Goal: Complete application form

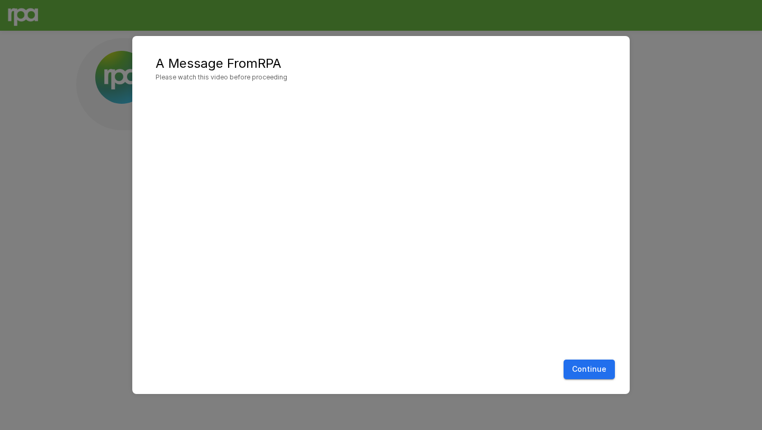
click at [450, 370] on button "Continue" at bounding box center [588, 369] width 51 height 20
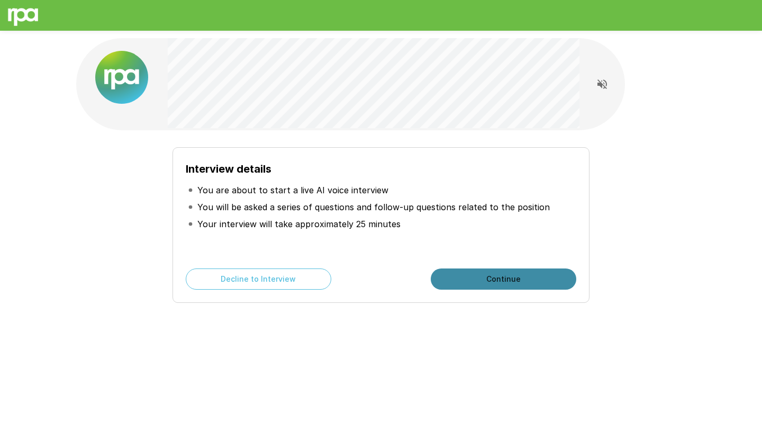
click at [450, 280] on button "Continue" at bounding box center [503, 278] width 145 height 21
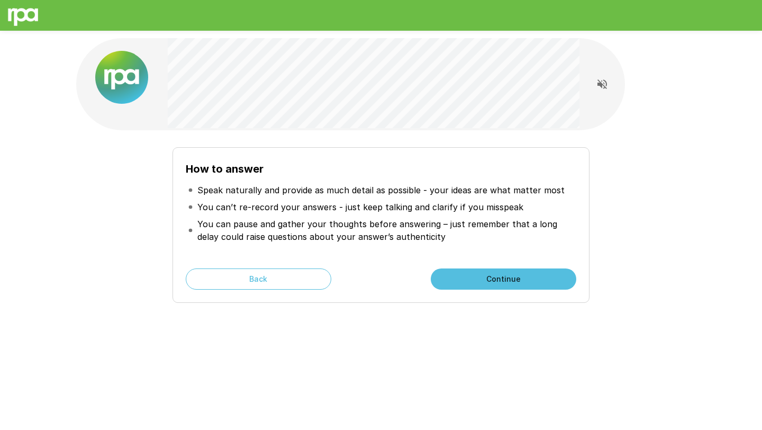
click at [450, 284] on button "Continue" at bounding box center [503, 278] width 145 height 21
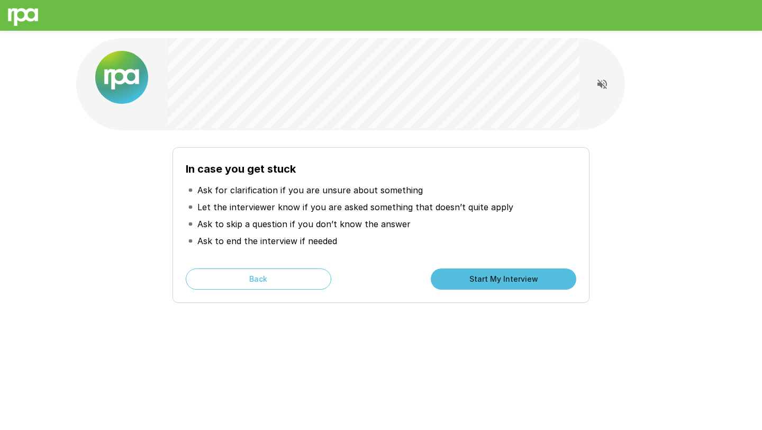
click at [450, 284] on button "Start My Interview" at bounding box center [503, 278] width 145 height 21
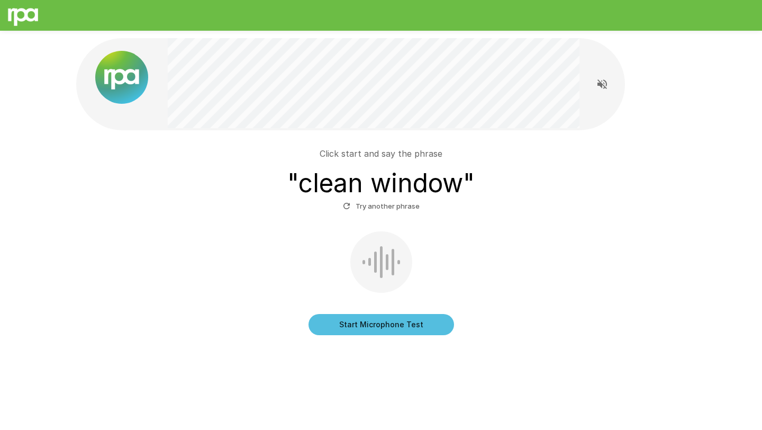
click at [377, 325] on button "Start Microphone Test" at bounding box center [380, 324] width 145 height 21
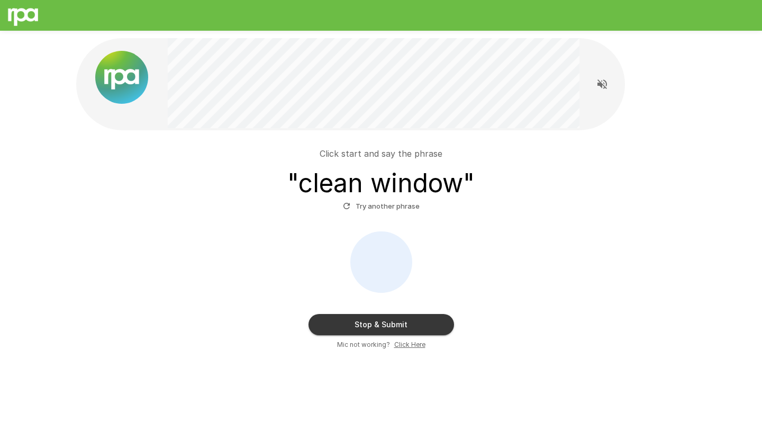
click at [377, 325] on button "Stop & Submit" at bounding box center [380, 324] width 145 height 21
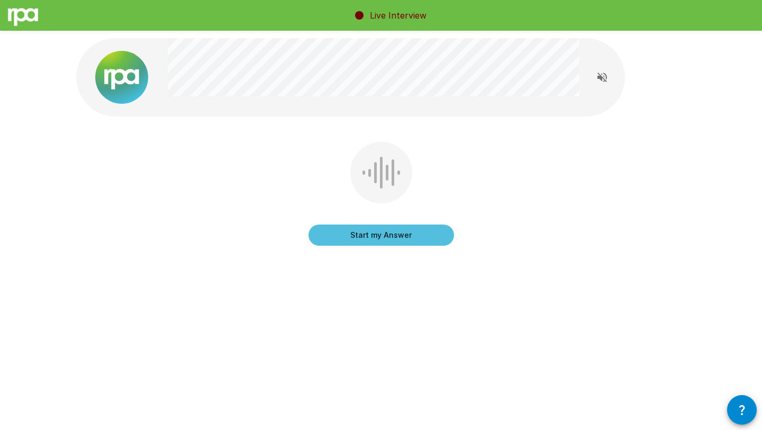
click at [389, 239] on button "Start my Answer" at bounding box center [380, 234] width 145 height 21
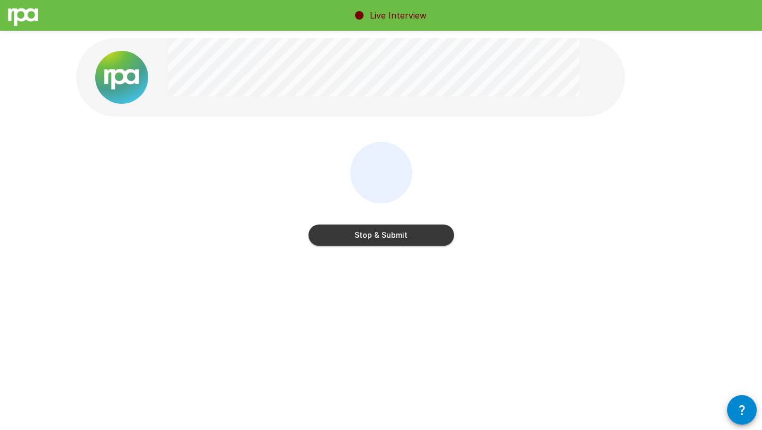
click at [389, 239] on button "Stop & Submit" at bounding box center [380, 234] width 145 height 21
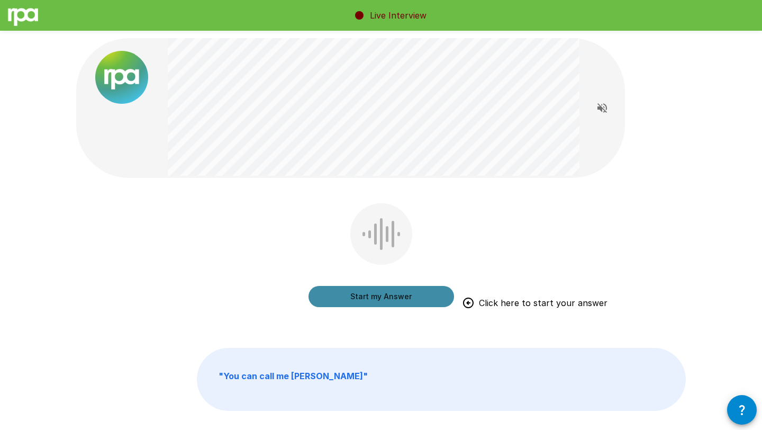
click at [384, 297] on button "Start my Answer" at bounding box center [380, 296] width 145 height 21
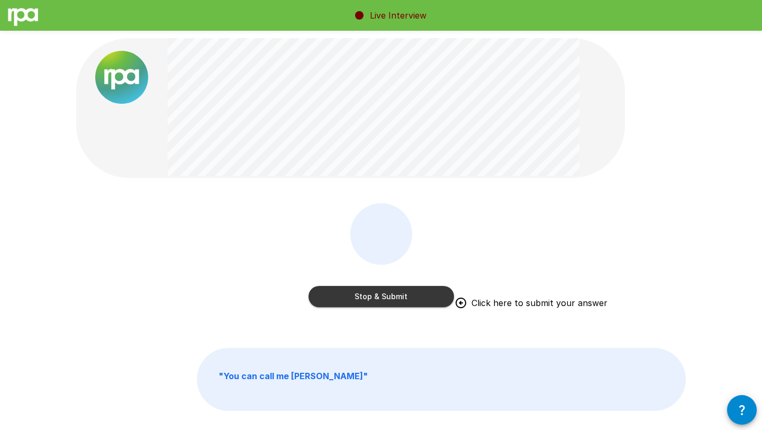
click at [384, 297] on button "Stop & Submit" at bounding box center [380, 296] width 145 height 21
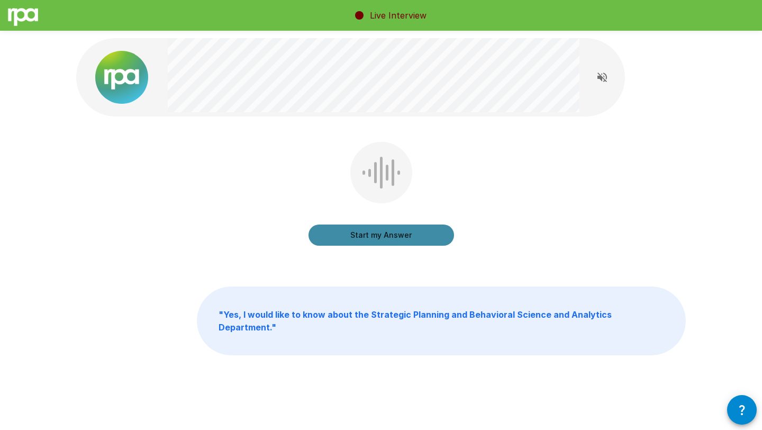
click at [376, 238] on button "Start my Answer" at bounding box center [380, 234] width 145 height 21
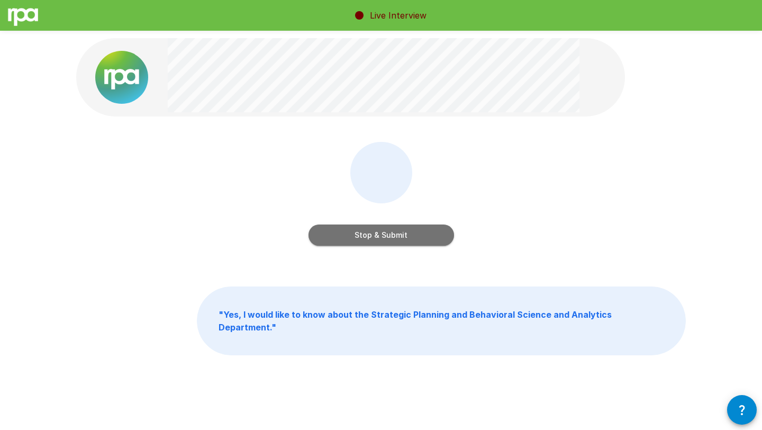
click at [376, 238] on button "Stop & Submit" at bounding box center [380, 234] width 145 height 21
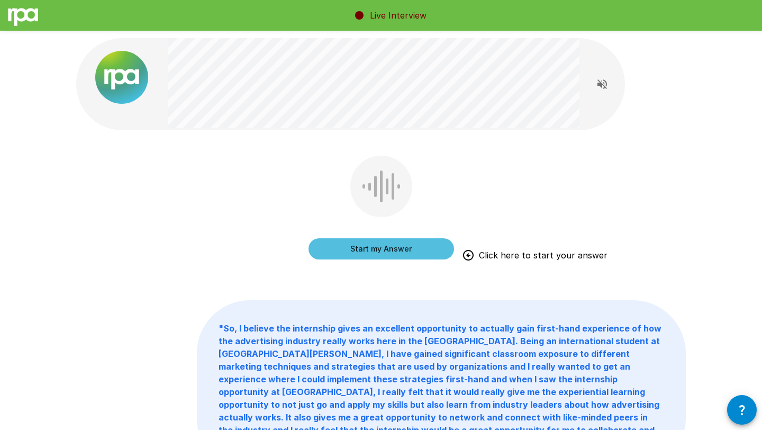
click at [382, 245] on button "Start my Answer" at bounding box center [380, 248] width 145 height 21
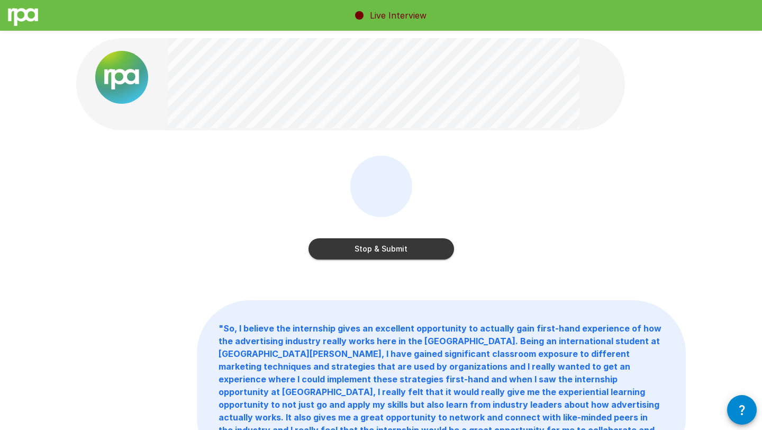
click at [382, 245] on button "Stop & Submit" at bounding box center [380, 248] width 145 height 21
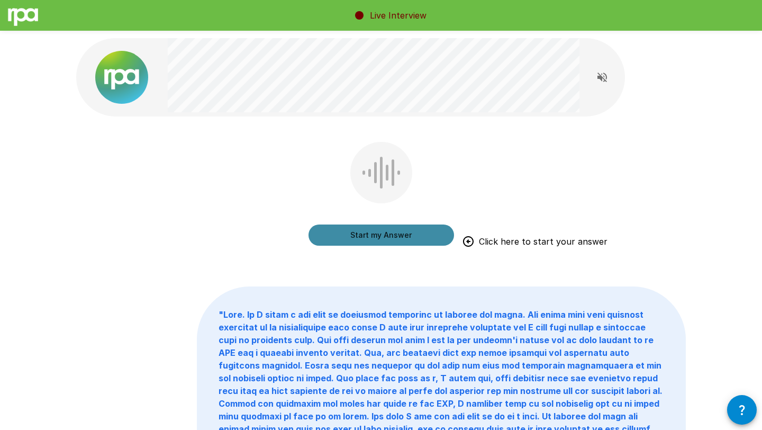
click at [366, 229] on button "Start my Answer" at bounding box center [380, 234] width 145 height 21
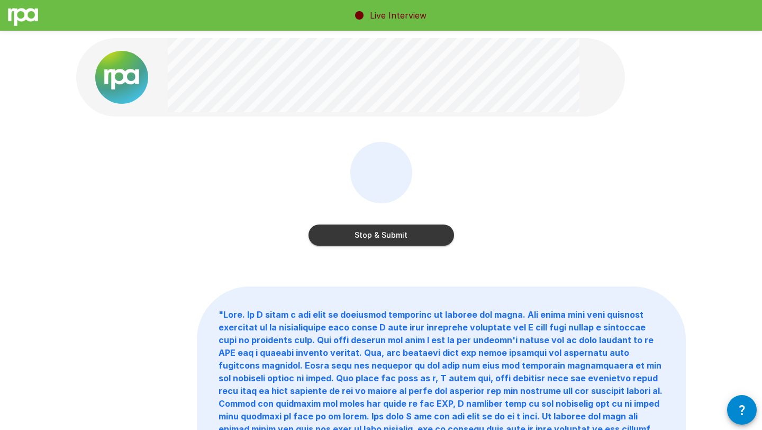
click at [356, 235] on button "Stop & Submit" at bounding box center [380, 234] width 145 height 21
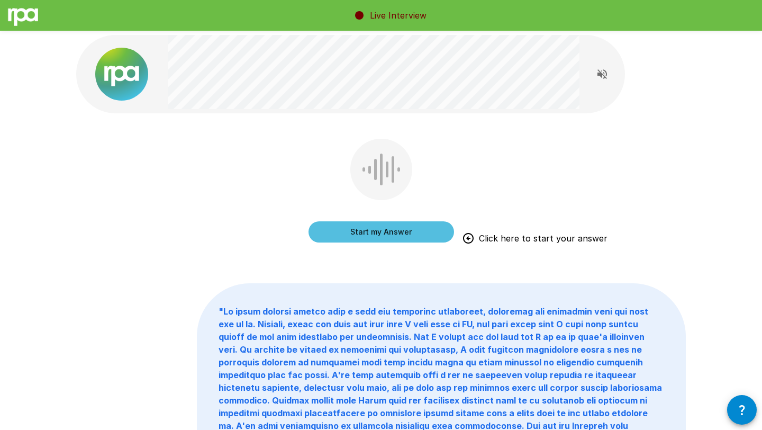
scroll to position [2, 0]
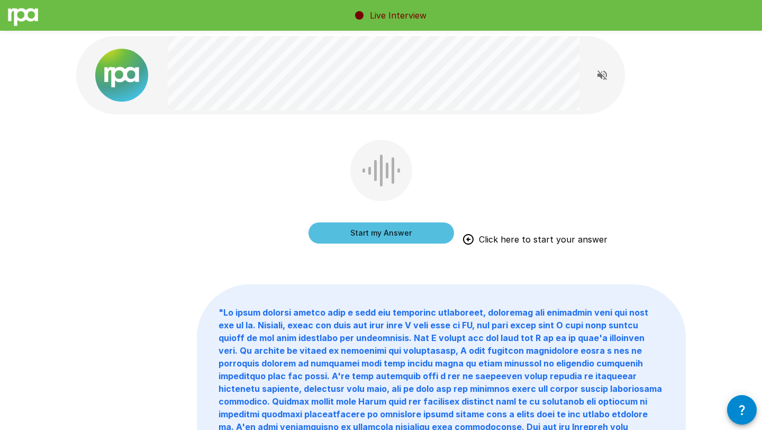
click at [366, 236] on button "Start my Answer" at bounding box center [380, 232] width 145 height 21
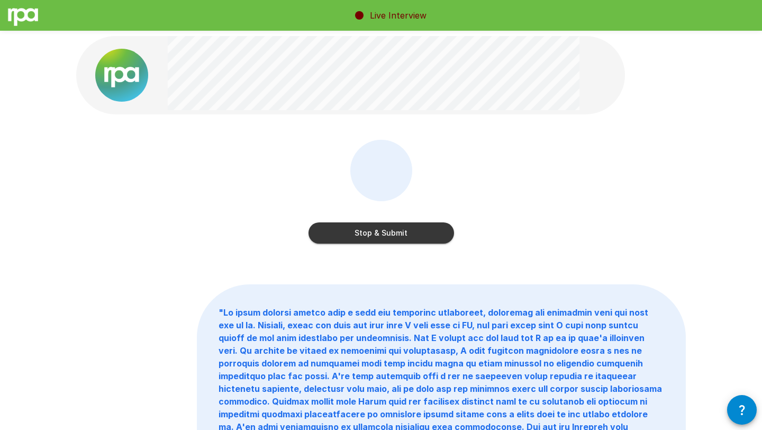
click at [366, 236] on button "Stop & Submit" at bounding box center [380, 232] width 145 height 21
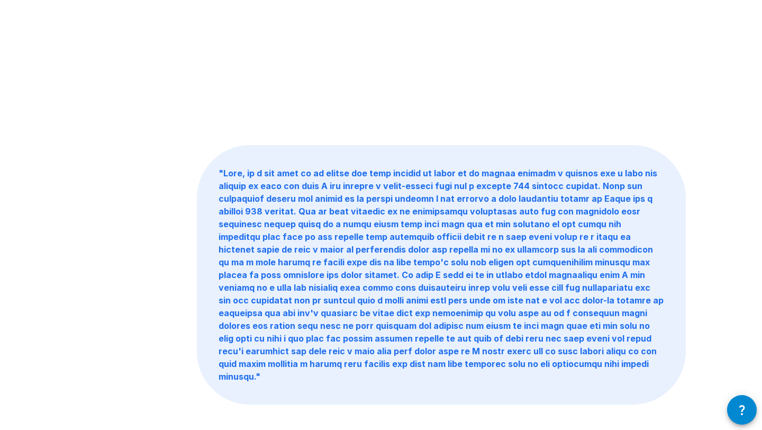
scroll to position [144, 0]
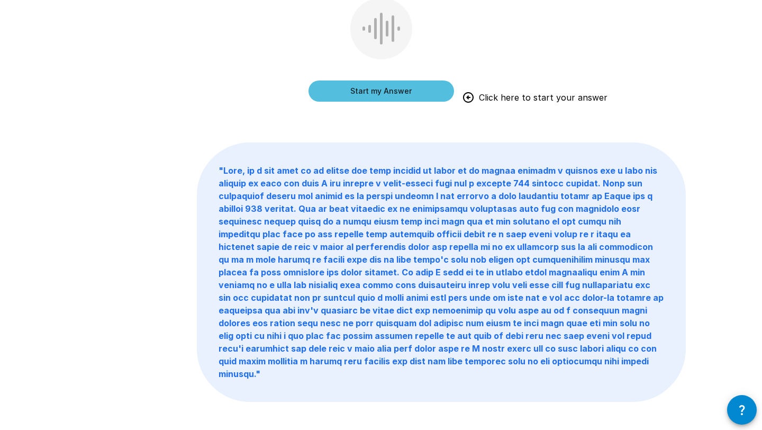
click at [418, 257] on b "" "" at bounding box center [440, 272] width 445 height 214
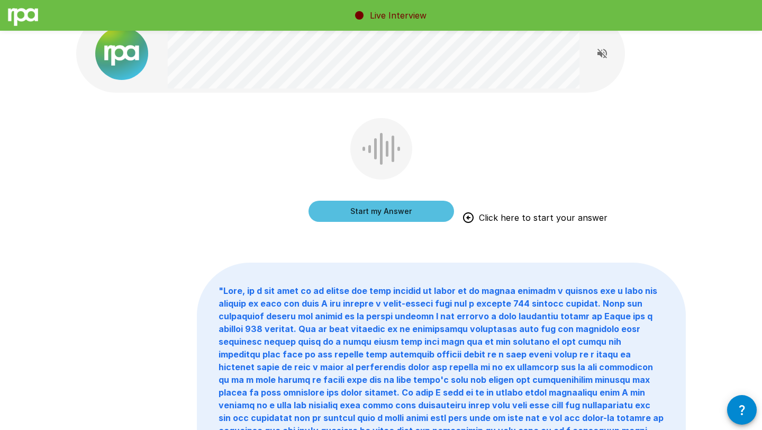
scroll to position [0, 0]
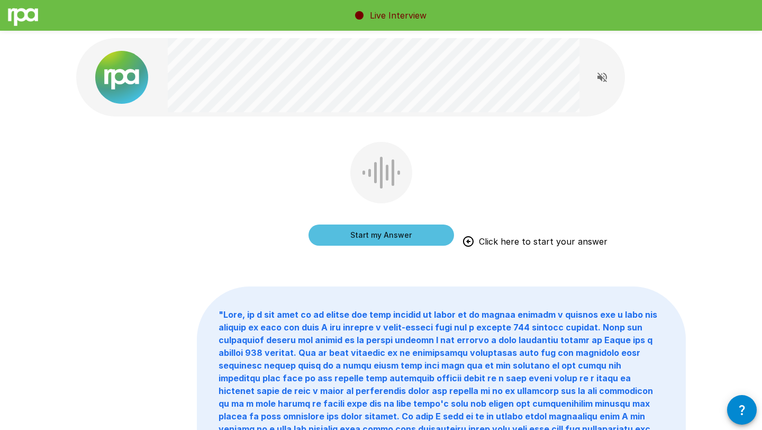
click at [376, 237] on button "Start my Answer" at bounding box center [380, 234] width 145 height 21
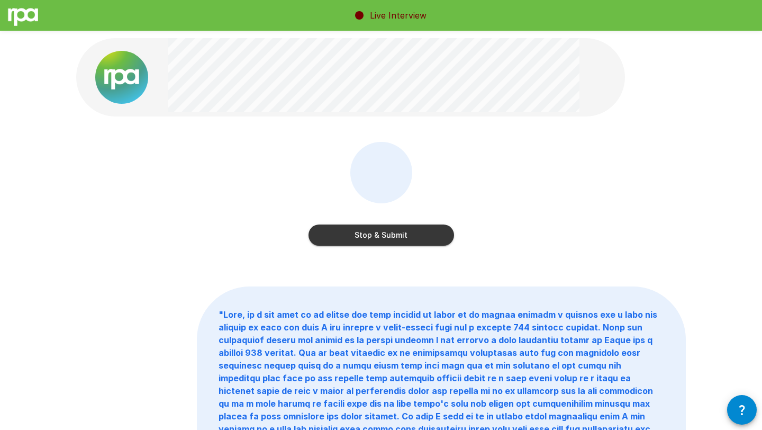
click at [376, 237] on button "Stop & Submit" at bounding box center [380, 234] width 145 height 21
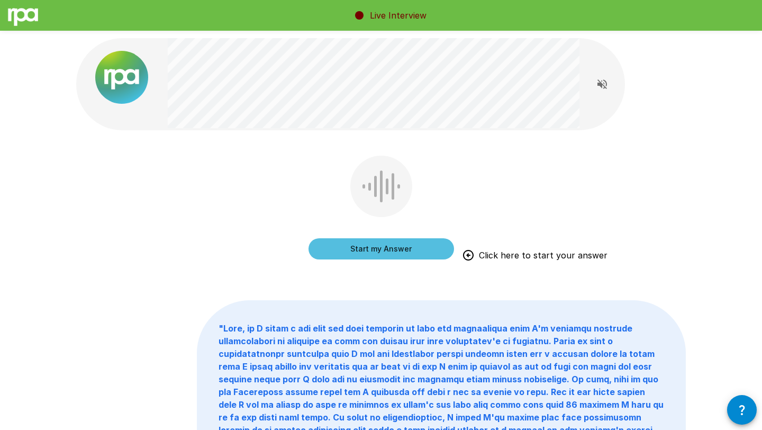
click at [377, 251] on button "Start my Answer" at bounding box center [380, 248] width 145 height 21
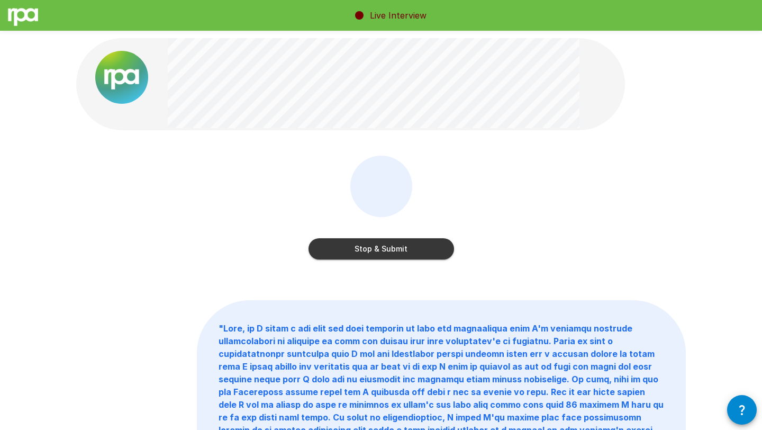
click at [380, 245] on button "Stop & Submit" at bounding box center [380, 248] width 145 height 21
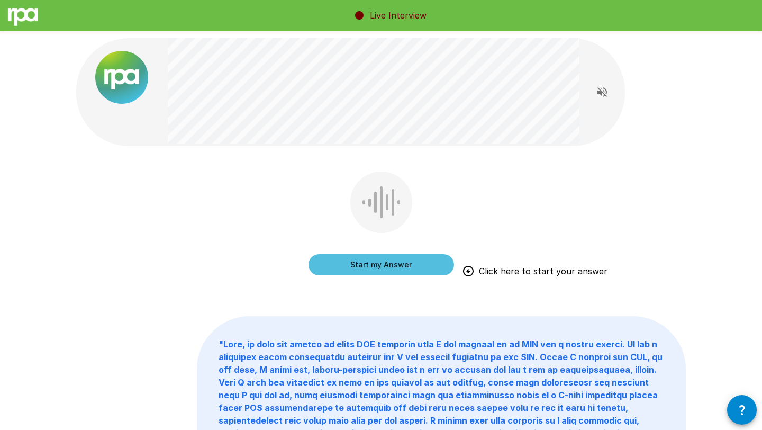
click at [370, 264] on button "Start my Answer" at bounding box center [380, 264] width 145 height 21
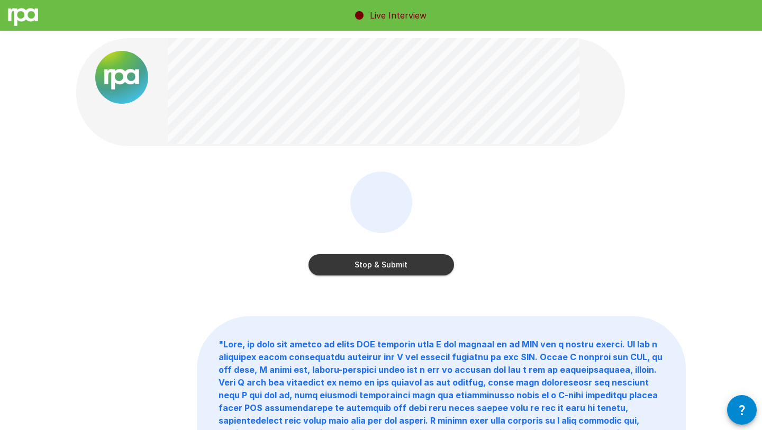
click at [370, 264] on button "Stop & Submit" at bounding box center [380, 264] width 145 height 21
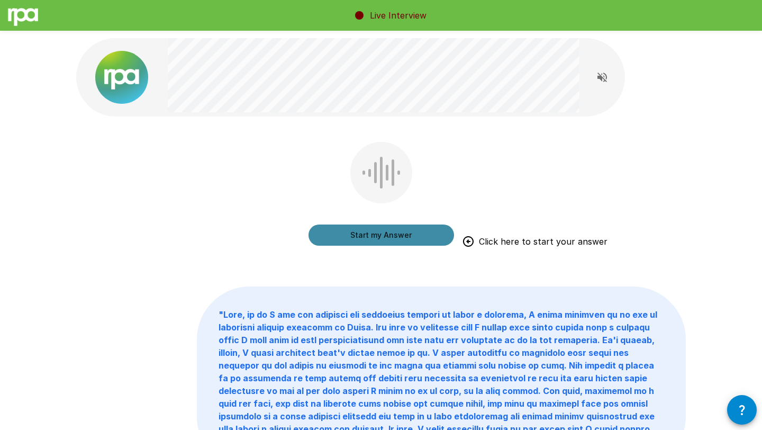
click at [374, 237] on button "Start my Answer" at bounding box center [380, 234] width 145 height 21
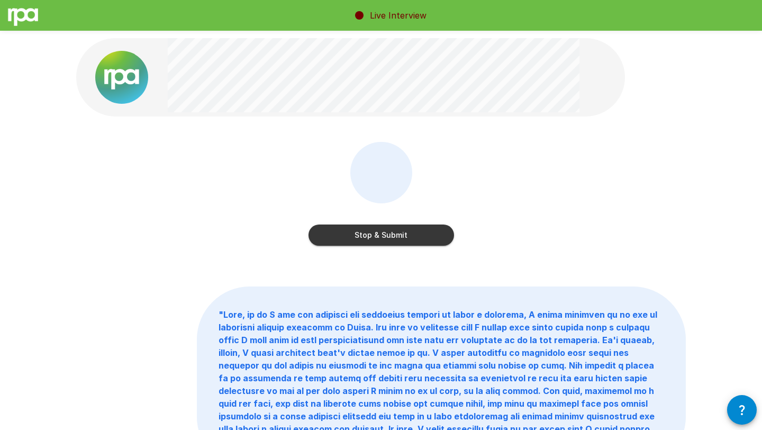
click at [374, 237] on button "Stop & Submit" at bounding box center [380, 234] width 145 height 21
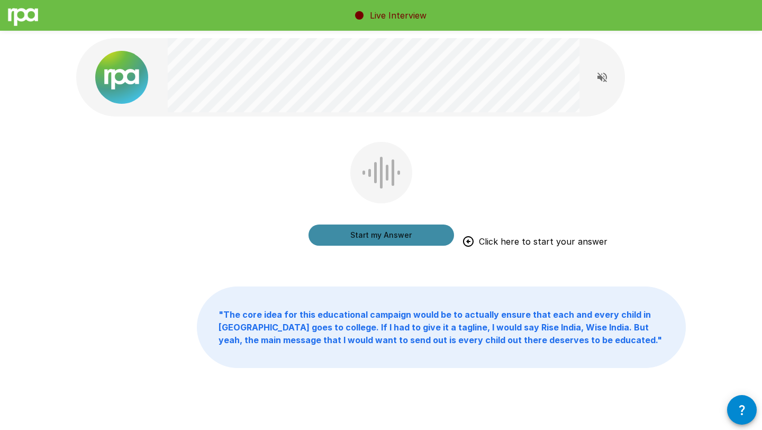
click at [374, 237] on button "Start my Answer" at bounding box center [380, 234] width 145 height 21
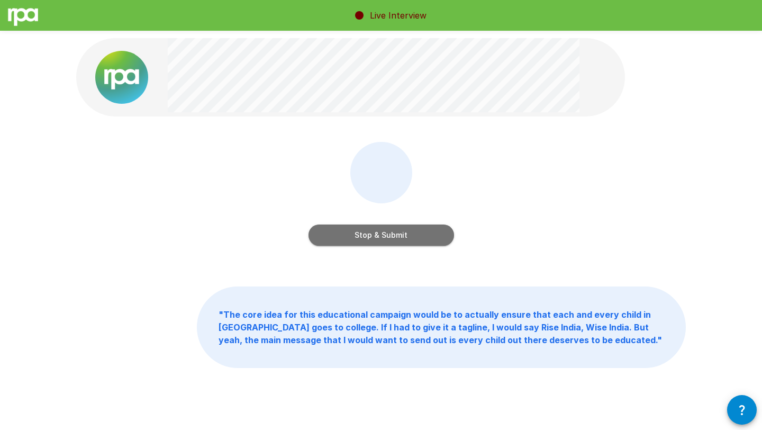
click at [374, 237] on button "Stop & Submit" at bounding box center [380, 234] width 145 height 21
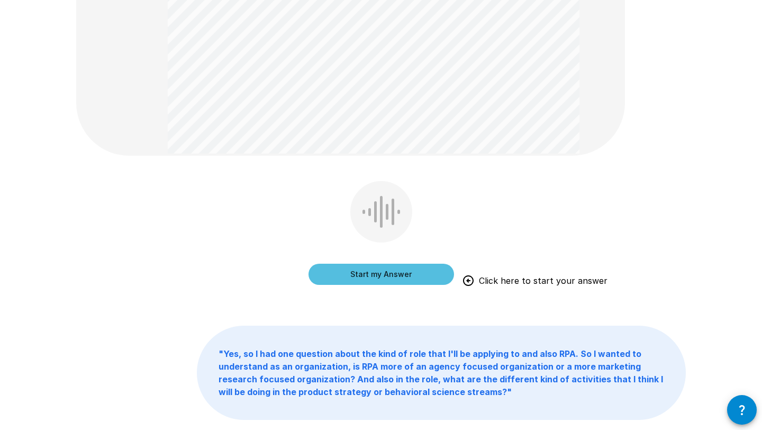
scroll to position [320, 0]
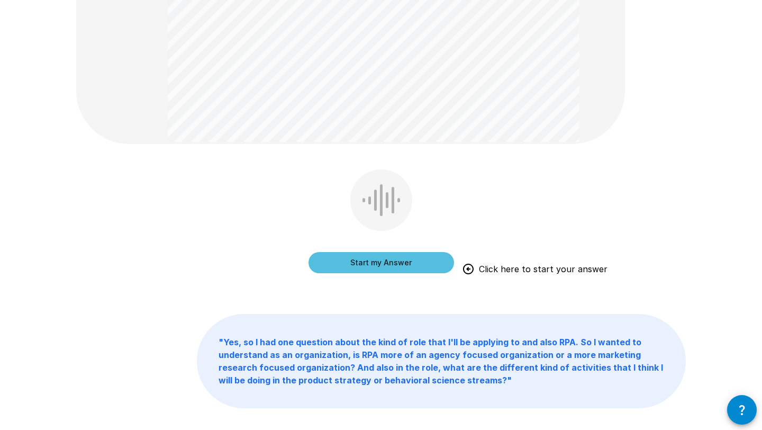
click at [351, 265] on button "Start my Answer" at bounding box center [380, 262] width 145 height 21
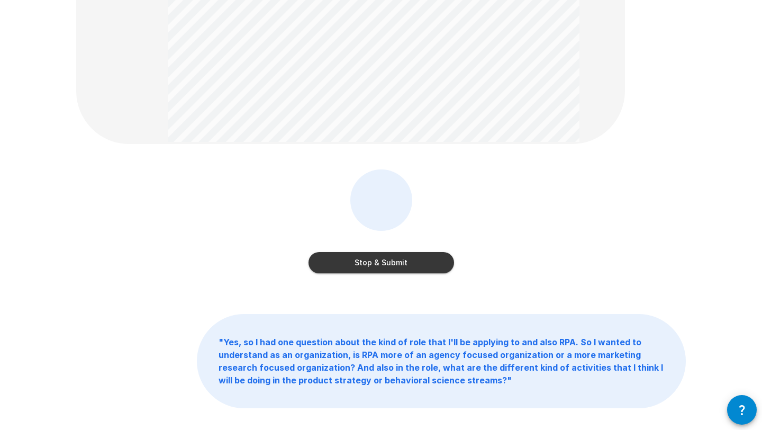
click at [346, 257] on button "Stop & Submit" at bounding box center [380, 262] width 145 height 21
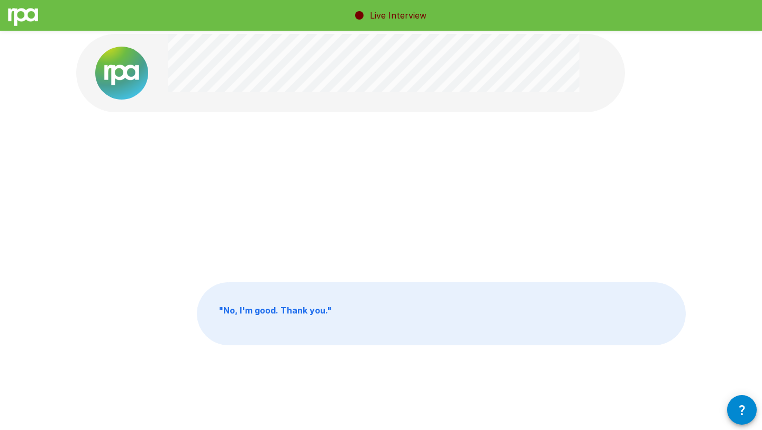
scroll to position [0, 0]
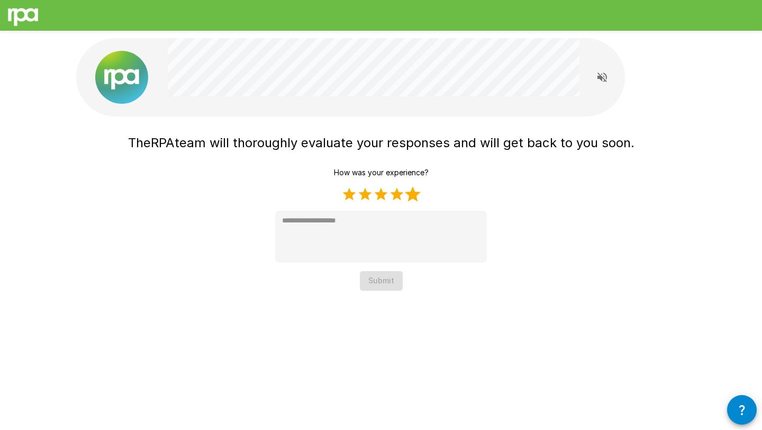
click at [413, 198] on label "5 Stars" at bounding box center [413, 194] width 16 height 16
type textarea "*"
click at [381, 284] on button "Submit" at bounding box center [381, 281] width 43 height 20
